Goal: Transaction & Acquisition: Purchase product/service

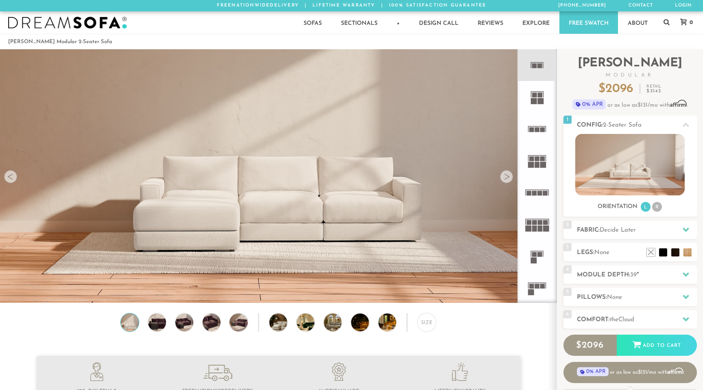
click at [81, 29] on div "Sofas Sofas Sofa Sleepers Modular Sofas Sectionals Sectionals Sectional Sleeper…" at bounding box center [351, 22] width 703 height 22
click at [81, 24] on img at bounding box center [67, 23] width 119 height 12
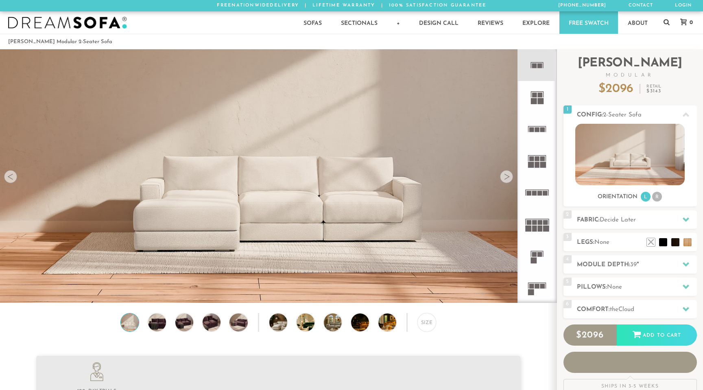
scroll to position [9286, 703]
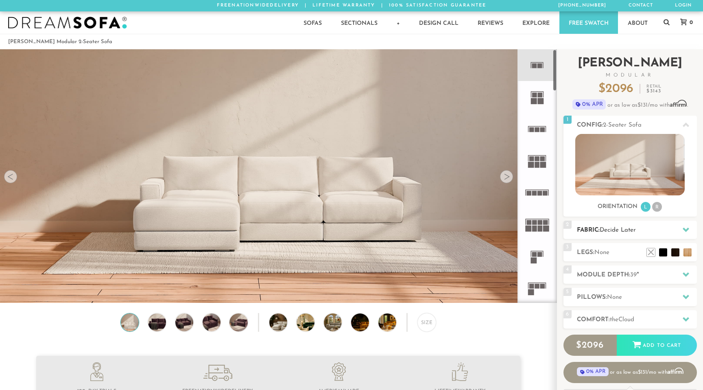
click at [605, 227] on span "Decide Later" at bounding box center [618, 230] width 36 height 6
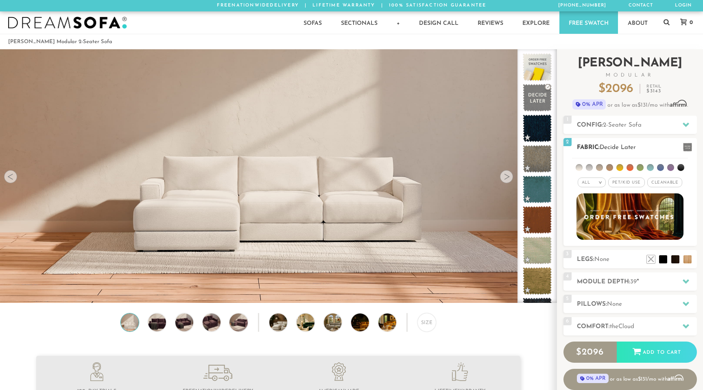
click at [639, 167] on li at bounding box center [640, 167] width 7 height 7
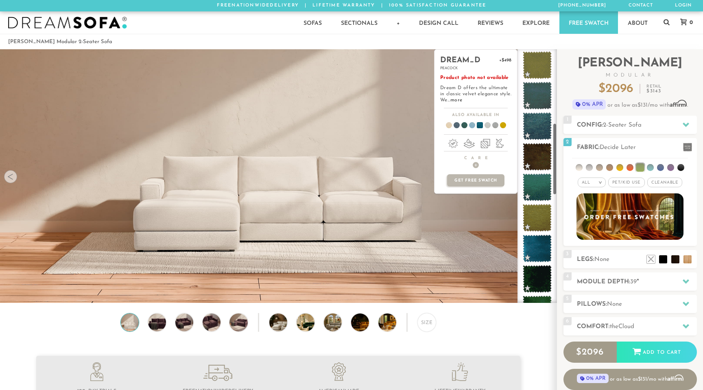
scroll to position [637, 0]
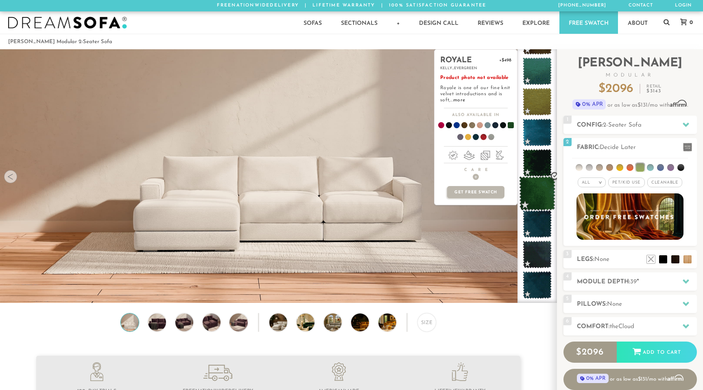
click at [539, 187] on span at bounding box center [537, 193] width 36 height 35
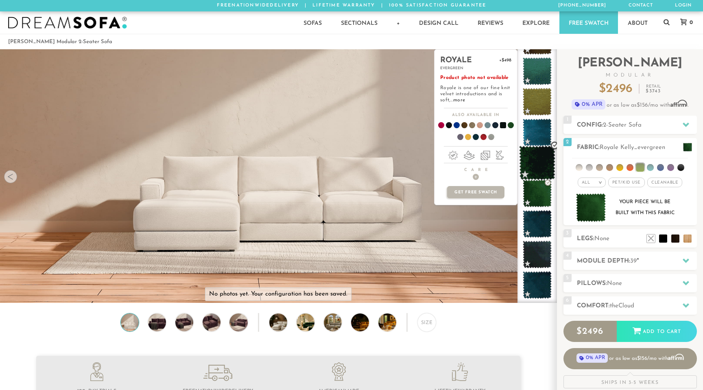
click at [541, 158] on span at bounding box center [537, 163] width 36 height 35
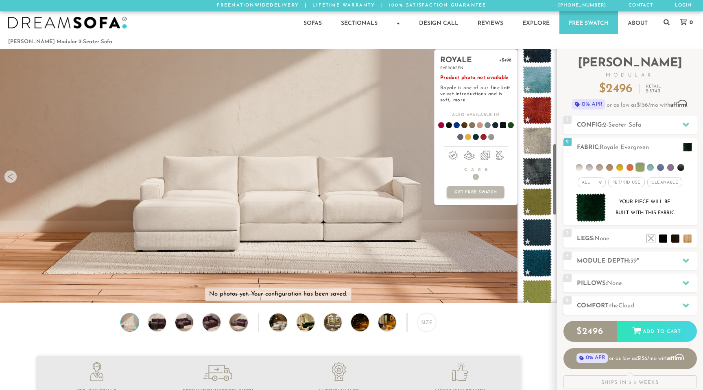
scroll to position [0, 0]
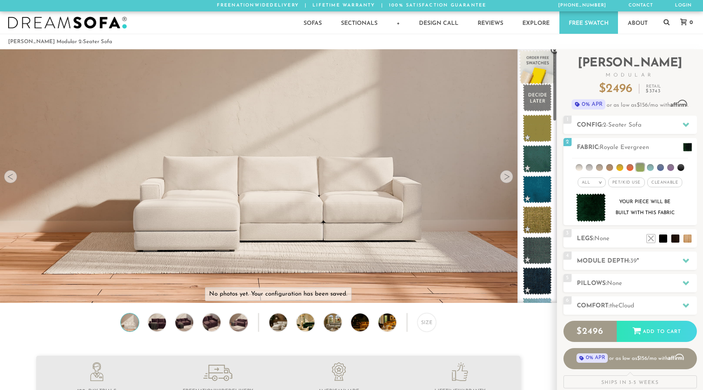
click at [542, 63] on span at bounding box center [537, 67] width 36 height 35
click at [540, 105] on span at bounding box center [537, 98] width 36 height 35
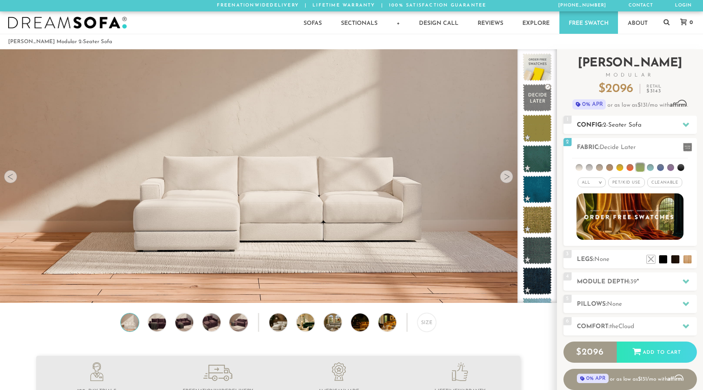
click at [608, 124] on span "2-Seater Sofa" at bounding box center [622, 125] width 39 height 6
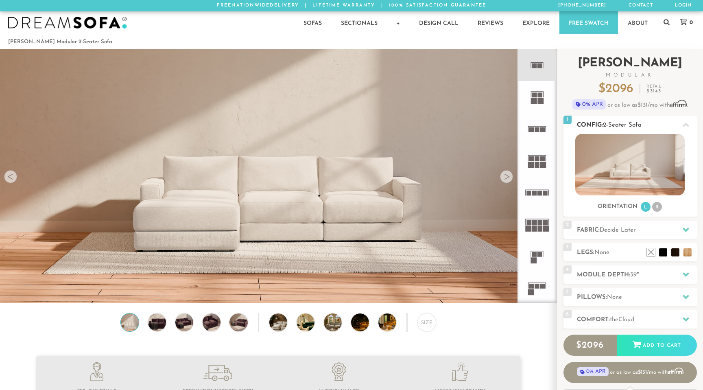
click at [607, 124] on span "2-Seater Sofa" at bounding box center [622, 125] width 39 height 6
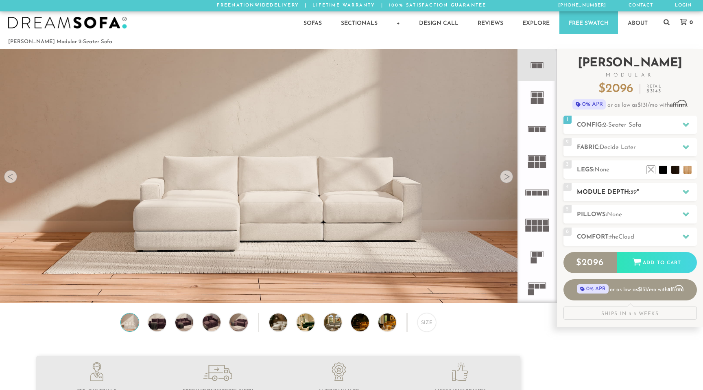
click at [608, 198] on div "4 Module Depth: 39 "" at bounding box center [629, 192] width 133 height 18
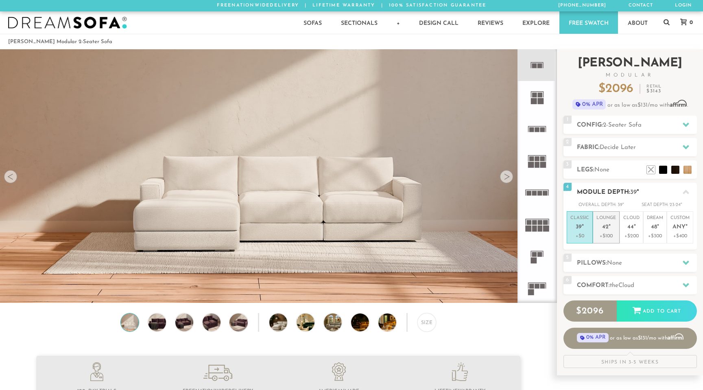
click at [606, 239] on p "+$100" at bounding box center [606, 235] width 20 height 7
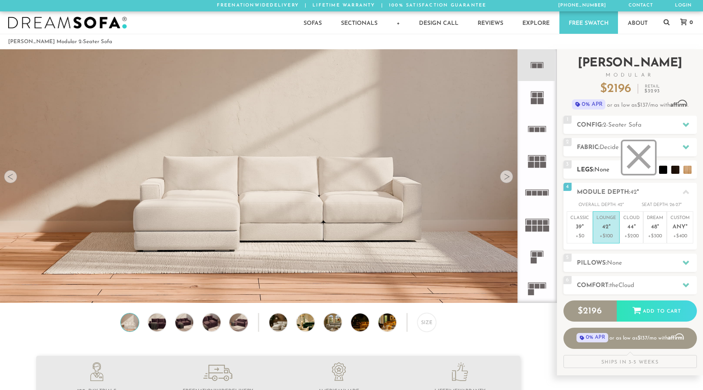
click at [650, 170] on li at bounding box center [638, 157] width 33 height 33
click at [662, 171] on li at bounding box center [650, 157] width 33 height 33
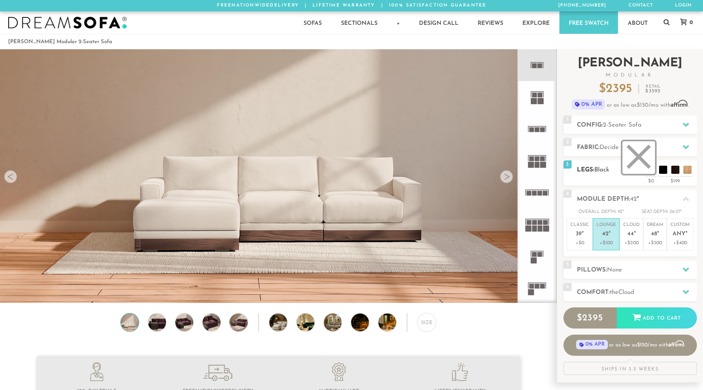
click at [652, 172] on li at bounding box center [638, 157] width 33 height 33
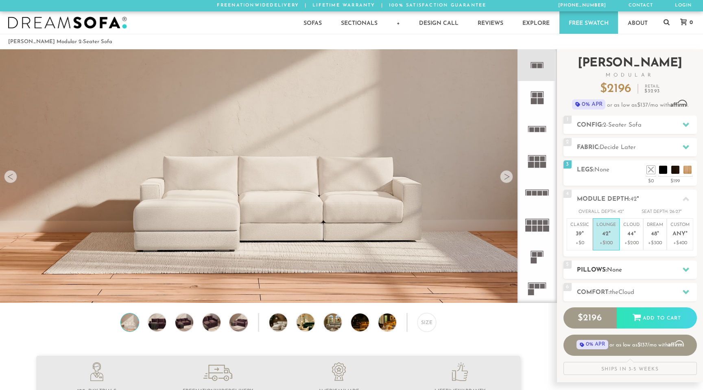
click at [605, 273] on h2 "Pillows: None" at bounding box center [637, 269] width 120 height 9
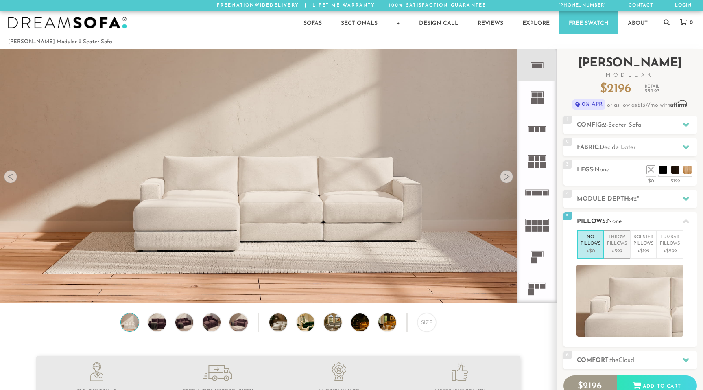
click at [626, 235] on li "Throw Pillows +$99" at bounding box center [617, 244] width 26 height 28
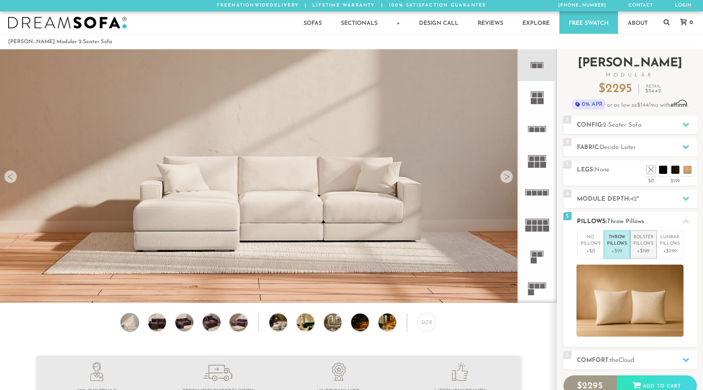
click at [641, 249] on p "+$199" at bounding box center [643, 250] width 20 height 7
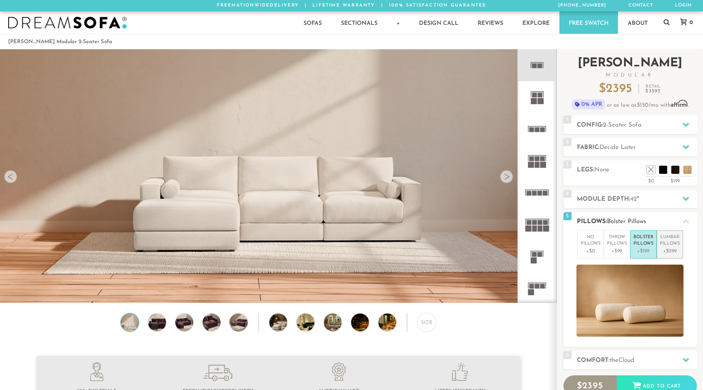
click at [665, 248] on p "+$299" at bounding box center [670, 250] width 20 height 7
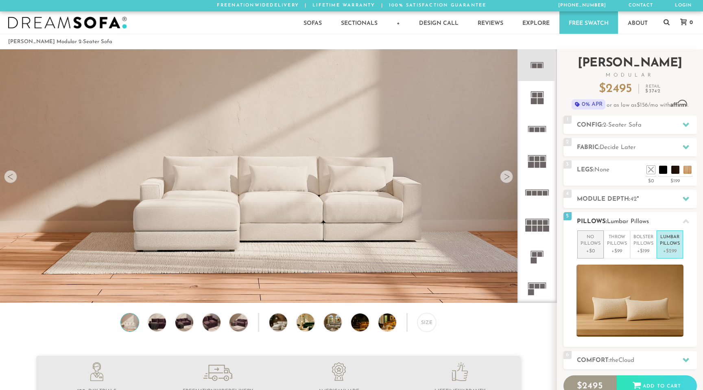
click at [591, 247] on p "+$0" at bounding box center [590, 250] width 20 height 7
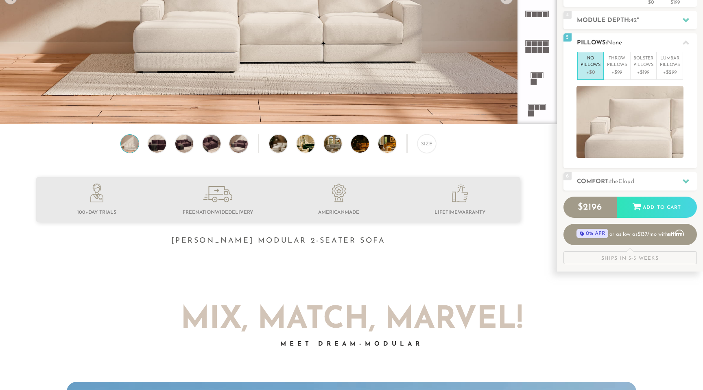
scroll to position [203, 0]
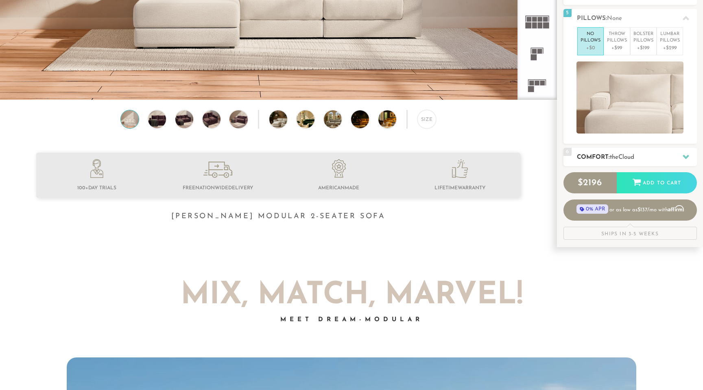
click at [622, 156] on span "Cloud" at bounding box center [626, 157] width 16 height 6
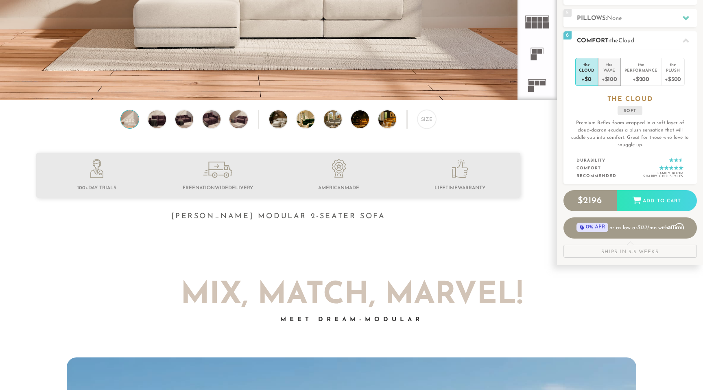
click at [613, 81] on div "+$100" at bounding box center [609, 79] width 15 height 12
click at [648, 74] on div "+$200" at bounding box center [640, 79] width 33 height 12
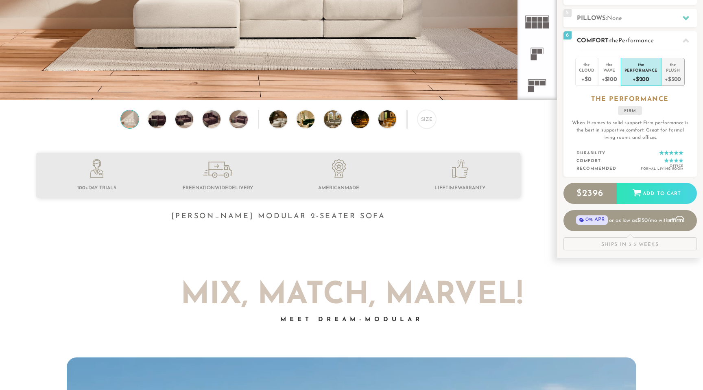
click at [670, 72] on div "Plush" at bounding box center [673, 70] width 16 height 6
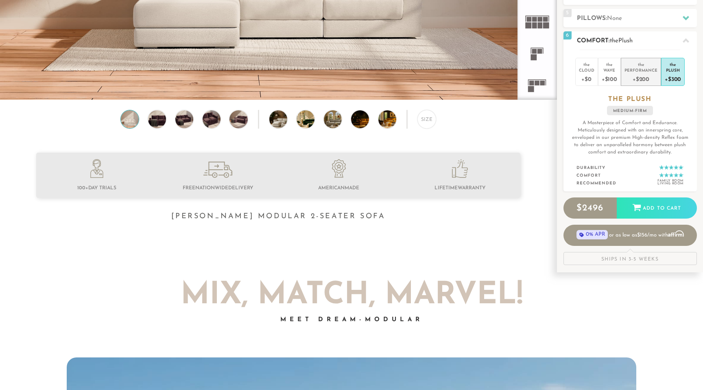
click at [645, 81] on div "+$200" at bounding box center [640, 79] width 33 height 12
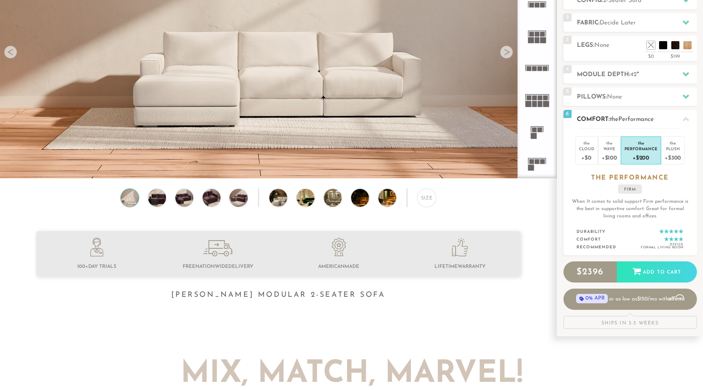
scroll to position [0, 0]
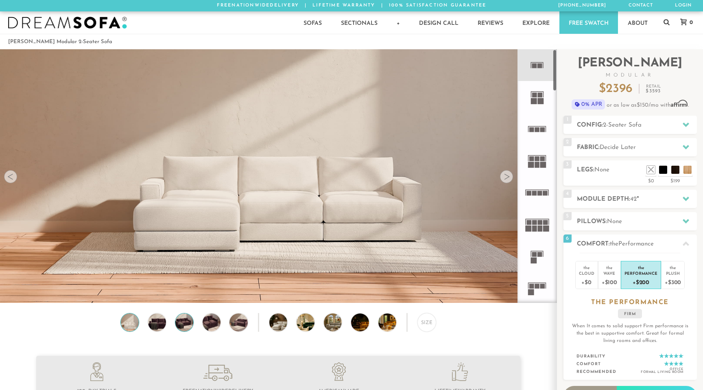
click at [192, 327] on img at bounding box center [184, 322] width 22 height 18
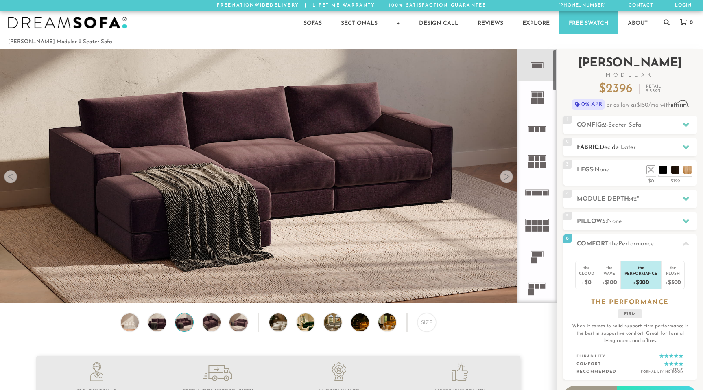
click at [629, 149] on span "Decide Later" at bounding box center [618, 147] width 36 height 6
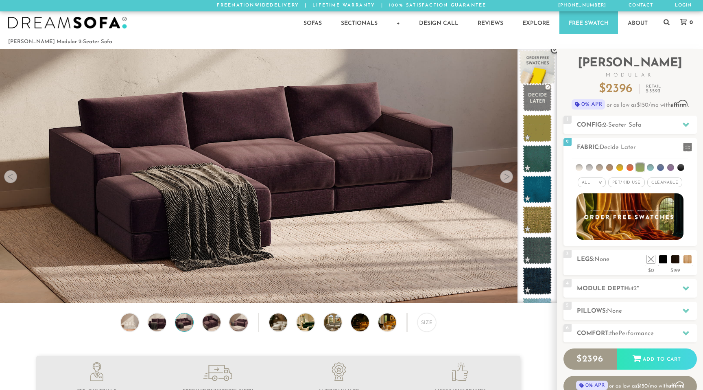
click at [536, 66] on span at bounding box center [537, 67] width 36 height 35
click at [109, 26] on img at bounding box center [67, 23] width 119 height 12
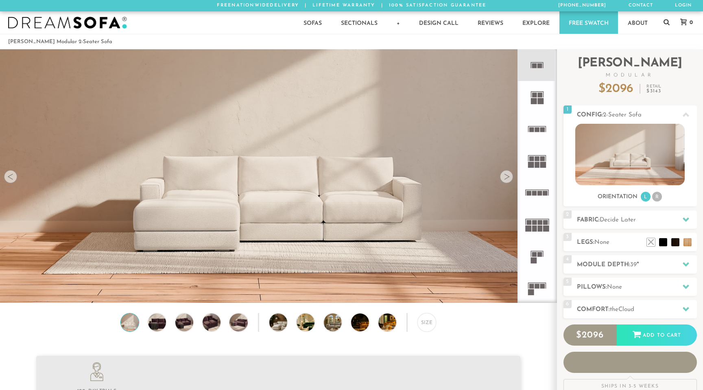
scroll to position [9286, 703]
